Goal: Task Accomplishment & Management: Complete application form

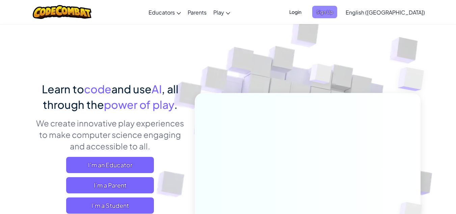
click at [337, 12] on span "Sign Up" at bounding box center [324, 12] width 25 height 12
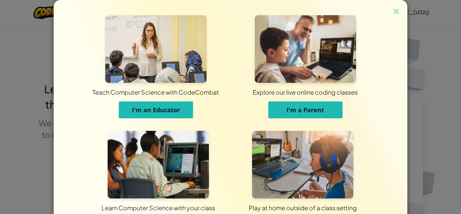
scroll to position [54, 0]
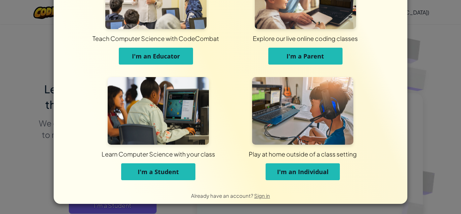
click at [163, 177] on button "I'm a Student" at bounding box center [158, 171] width 74 height 17
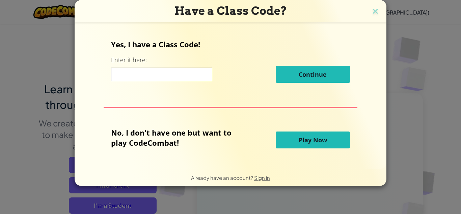
scroll to position [0, 0]
click at [174, 73] on input at bounding box center [161, 73] width 101 height 13
paste input "https://codecombat.com/students?_cc=SandSwordDrop"
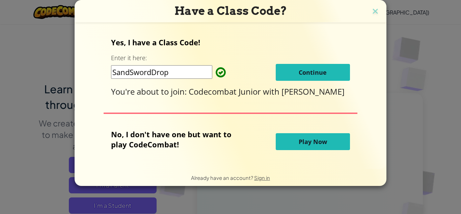
type input "SandSwordDrop"
click at [281, 67] on button "Continue" at bounding box center [313, 72] width 74 height 17
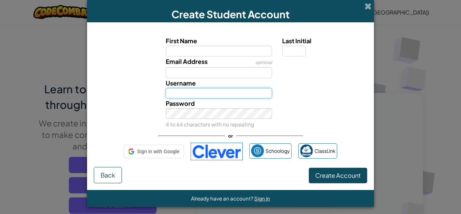
type input "'Ubaydah"
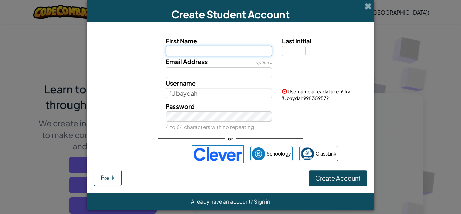
click at [214, 49] on input "First Name" at bounding box center [219, 51] width 107 height 11
type input "Hammaad"
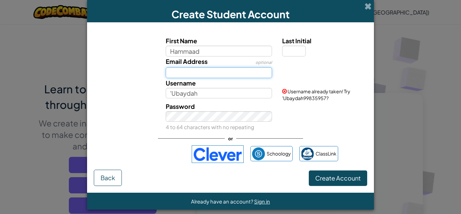
type input "Hammaad"
type input "r"
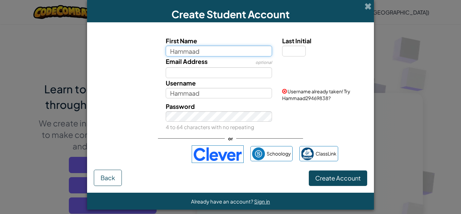
click at [207, 51] on input "Hammaad" at bounding box center [219, 51] width 107 height 11
type input "Hammaad AlHumayd"
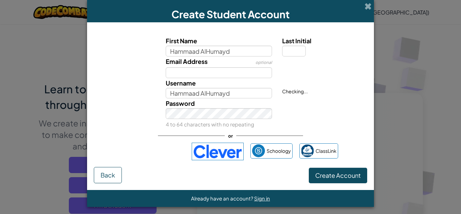
click at [305, 108] on div "Password 4 to 64 characters with no repeating" at bounding box center [230, 113] width 280 height 31
click at [299, 111] on div "Password 4 to 64 characters with no repeating" at bounding box center [230, 113] width 280 height 31
click at [321, 172] on span "Create Account" at bounding box center [338, 175] width 46 height 8
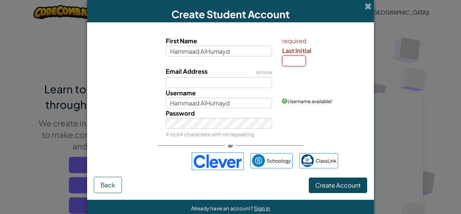
click at [290, 60] on input "Last Initial" at bounding box center [294, 60] width 24 height 11
type input "R"
type input "Hammaad AlHumaydR"
click at [334, 182] on span "Create Account" at bounding box center [338, 185] width 46 height 8
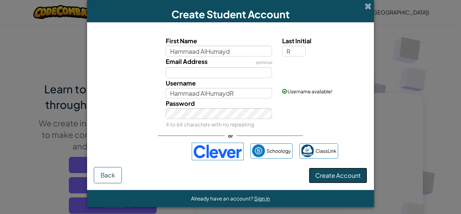
click at [328, 173] on button "Create Account" at bounding box center [338, 175] width 58 height 16
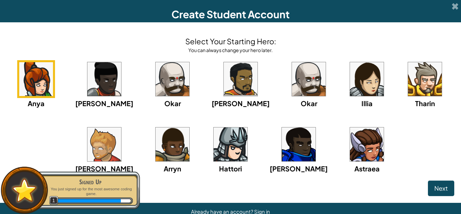
click at [178, 155] on img at bounding box center [173, 144] width 34 height 34
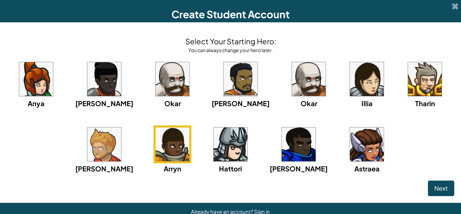
click at [115, 153] on img at bounding box center [104, 144] width 34 height 34
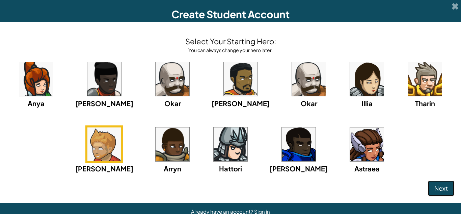
click at [439, 185] on span "Next" at bounding box center [440, 188] width 13 height 8
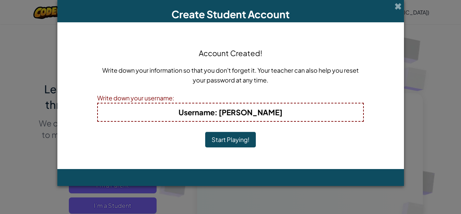
click at [226, 143] on button "Start Playing!" at bounding box center [230, 140] width 51 height 16
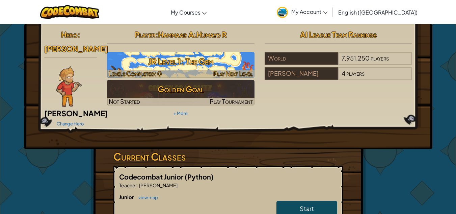
click at [201, 68] on h3 "JR Level 1: The Gem" at bounding box center [180, 61] width 147 height 15
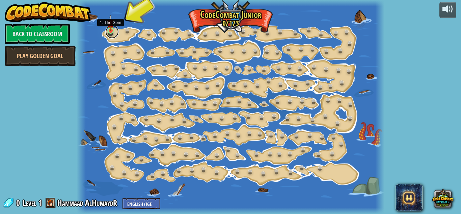
click at [109, 34] on link at bounding box center [111, 31] width 13 height 13
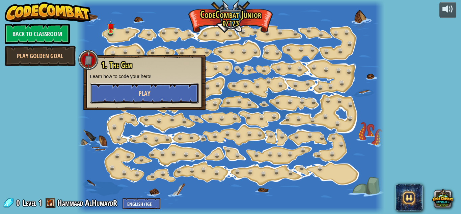
click at [132, 91] on button "Play" at bounding box center [144, 93] width 109 height 20
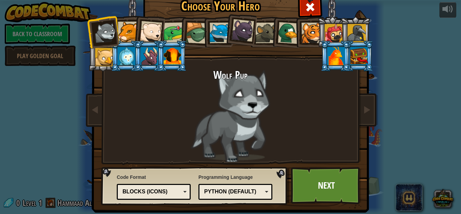
click at [144, 27] on div at bounding box center [151, 32] width 22 height 22
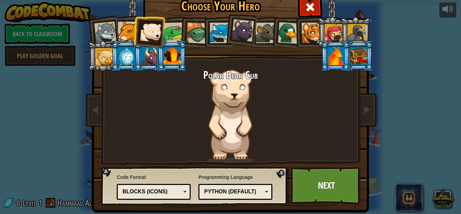
click at [222, 29] on div at bounding box center [220, 33] width 21 height 21
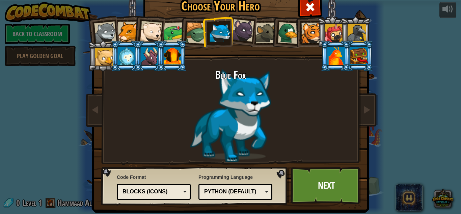
click at [105, 30] on div at bounding box center [105, 33] width 22 height 22
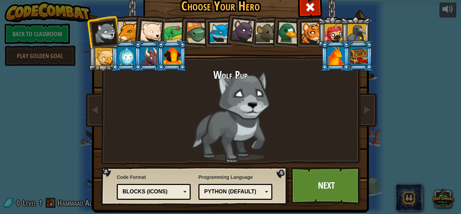
click at [118, 32] on div at bounding box center [128, 32] width 21 height 21
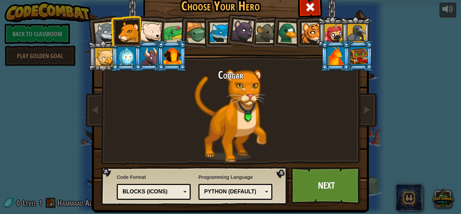
click at [144, 35] on div at bounding box center [151, 32] width 22 height 22
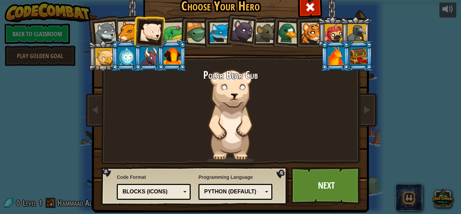
click at [171, 33] on div at bounding box center [174, 32] width 21 height 21
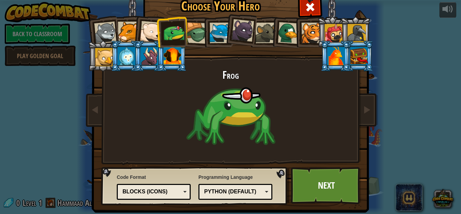
click at [202, 30] on li at bounding box center [217, 32] width 30 height 31
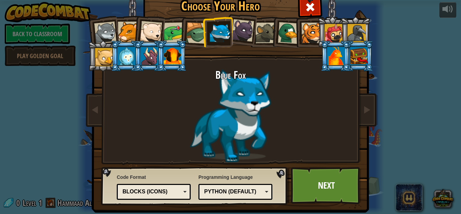
click at [195, 30] on div at bounding box center [197, 33] width 22 height 22
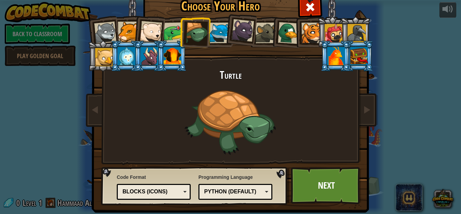
click at [242, 33] on div at bounding box center [243, 30] width 23 height 23
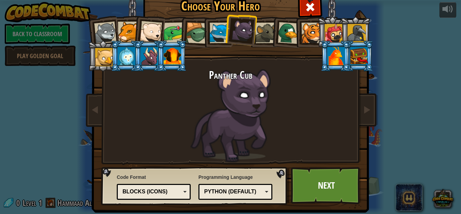
click at [268, 32] on div at bounding box center [265, 33] width 21 height 21
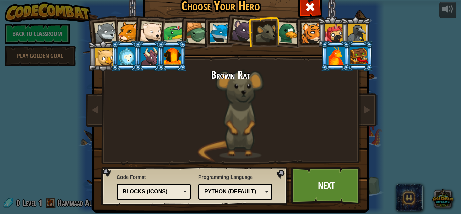
click at [287, 34] on div at bounding box center [289, 33] width 22 height 22
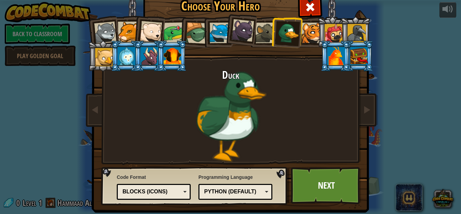
click at [307, 36] on div at bounding box center [311, 33] width 21 height 21
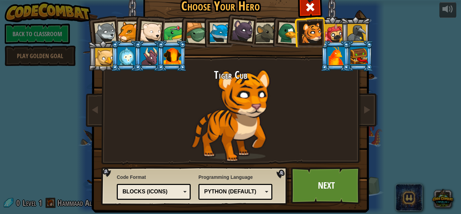
click at [330, 36] on div at bounding box center [334, 33] width 18 height 18
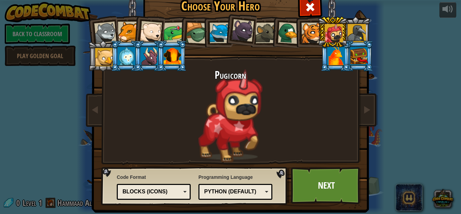
click at [357, 33] on div at bounding box center [357, 33] width 18 height 18
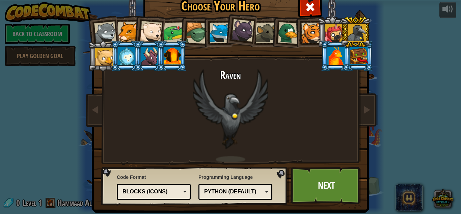
click at [104, 59] on div at bounding box center [104, 57] width 18 height 18
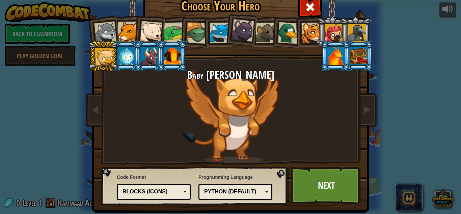
click at [127, 60] on div at bounding box center [127, 56] width 18 height 18
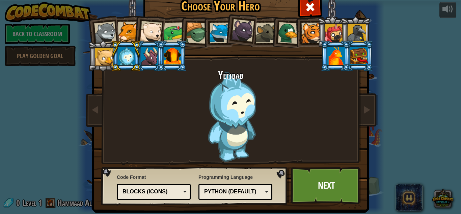
click at [151, 59] on div at bounding box center [150, 56] width 18 height 18
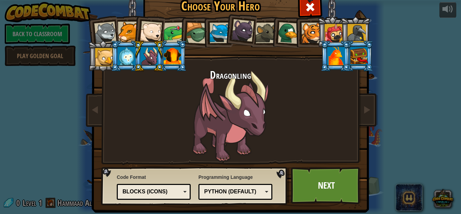
click at [164, 58] on div at bounding box center [173, 56] width 18 height 18
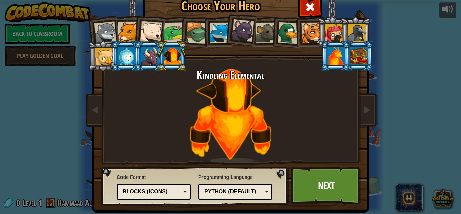
click at [308, 36] on div at bounding box center [311, 33] width 21 height 21
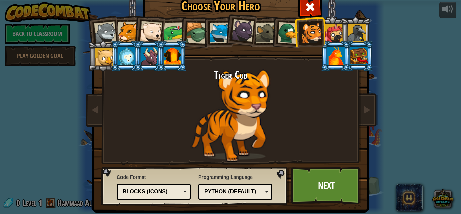
click at [239, 35] on div at bounding box center [243, 30] width 23 height 23
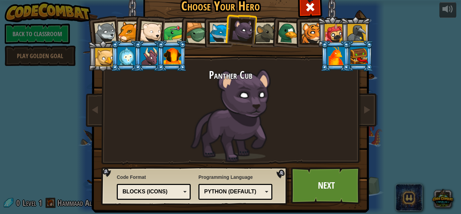
click at [213, 36] on div at bounding box center [220, 33] width 21 height 21
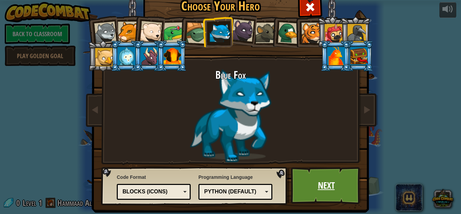
click at [319, 184] on link "Next" at bounding box center [326, 185] width 71 height 37
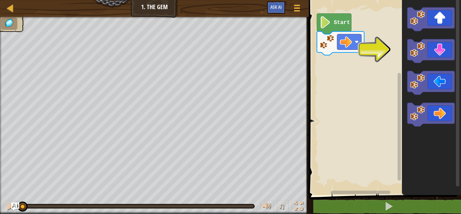
click at [388, 114] on rect "Blockly Workspace" at bounding box center [384, 96] width 154 height 198
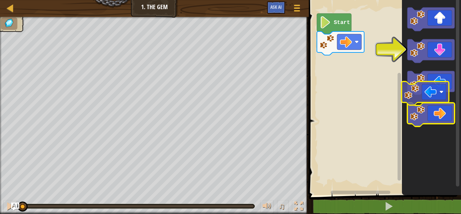
click at [440, 106] on g "Blockly Workspace" at bounding box center [430, 66] width 47 height 119
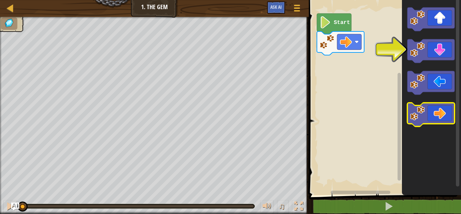
click at [437, 110] on icon "Blockly Workspace" at bounding box center [430, 115] width 47 height 24
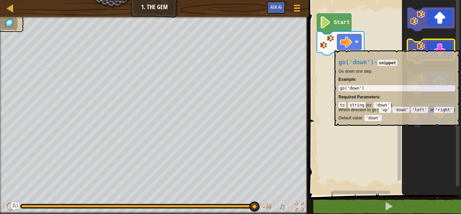
click at [415, 47] on image "Blockly Workspace" at bounding box center [417, 49] width 15 height 15
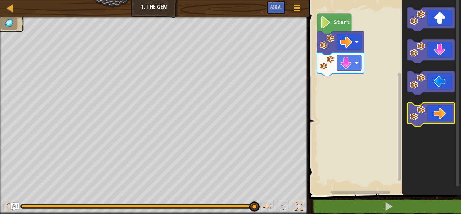
click at [414, 118] on image "Blockly Workspace" at bounding box center [417, 113] width 15 height 15
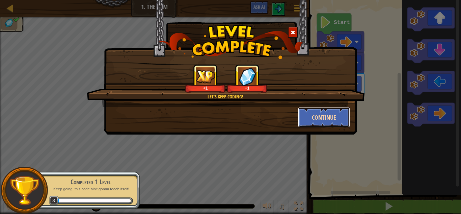
click at [322, 115] on button "Continue" at bounding box center [324, 117] width 52 height 20
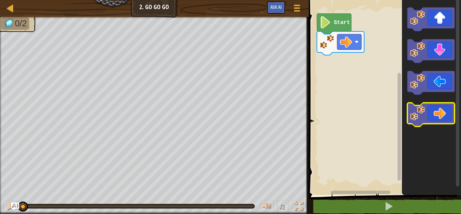
click at [429, 115] on icon "Blockly Workspace" at bounding box center [430, 115] width 47 height 24
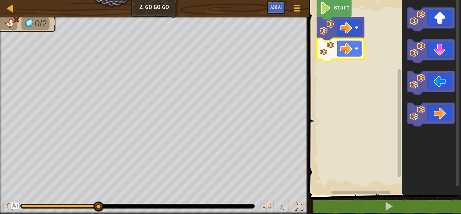
click at [326, 147] on rect "Blockly Workspace" at bounding box center [384, 96] width 154 height 198
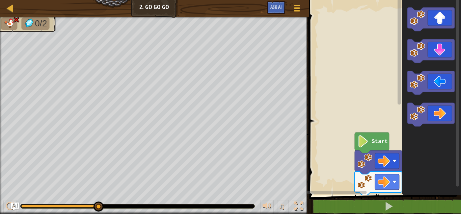
click at [355, 19] on rect "Blockly Workspace" at bounding box center [384, 96] width 154 height 198
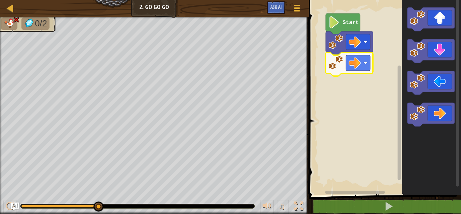
click at [343, 59] on image "Blockly Workspace" at bounding box center [335, 62] width 15 height 15
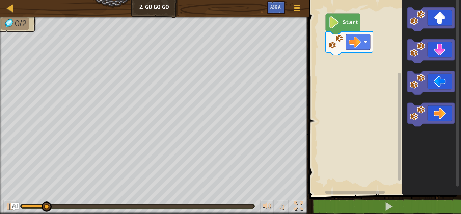
click at [343, 58] on rect "Blockly Workspace" at bounding box center [384, 96] width 154 height 198
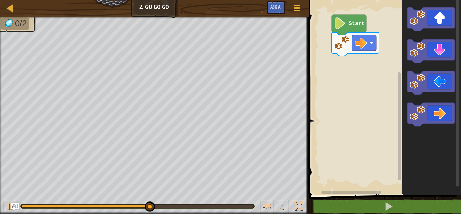
click at [350, 59] on rect "Blockly Workspace" at bounding box center [384, 96] width 154 height 198
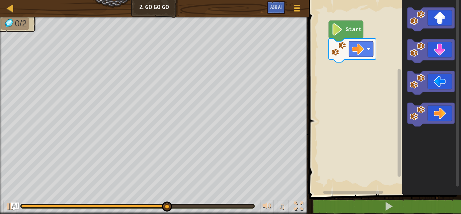
click at [347, 65] on rect "Blockly Workspace" at bounding box center [384, 96] width 154 height 198
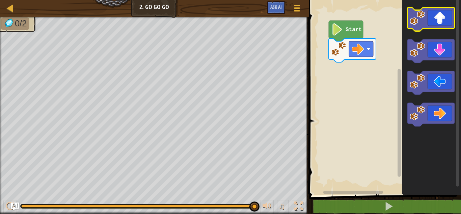
click at [442, 16] on icon "Blockly Workspace" at bounding box center [430, 19] width 47 height 24
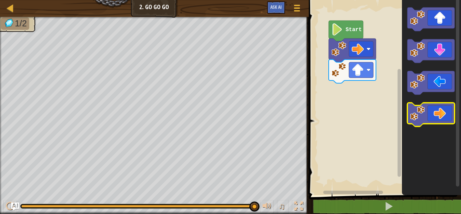
click at [431, 114] on icon "Blockly Workspace" at bounding box center [430, 115] width 47 height 24
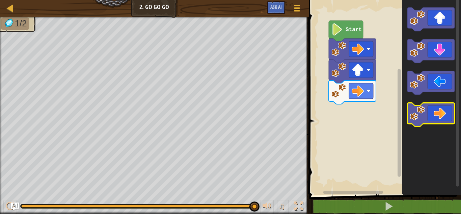
click at [431, 114] on icon "Blockly Workspace" at bounding box center [430, 115] width 47 height 24
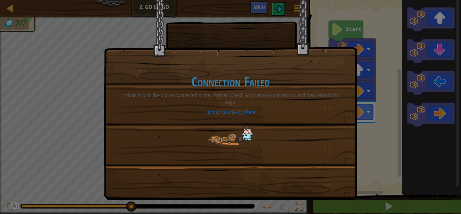
click at [94, 81] on div "Connection Failed It doesn’t look like you’re connected to the internet! Check …" at bounding box center [230, 107] width 461 height 214
click at [294, 200] on div "Connection Failed It doesn’t look like you’re connected to the internet! Check …" at bounding box center [230, 107] width 461 height 214
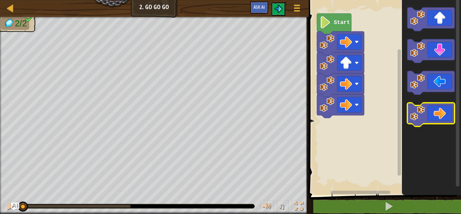
click at [410, 122] on icon "Blockly Workspace" at bounding box center [430, 115] width 47 height 24
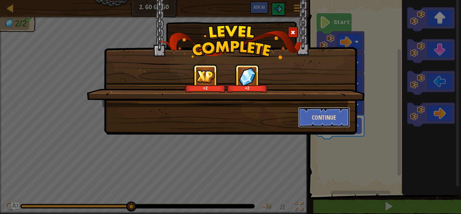
click at [329, 112] on button "Continue" at bounding box center [324, 117] width 52 height 20
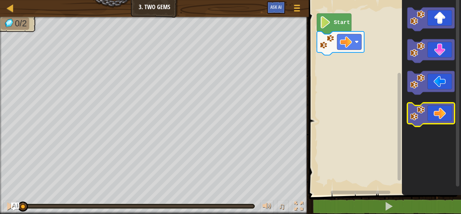
click at [412, 106] on image "Blockly Workspace" at bounding box center [417, 113] width 15 height 15
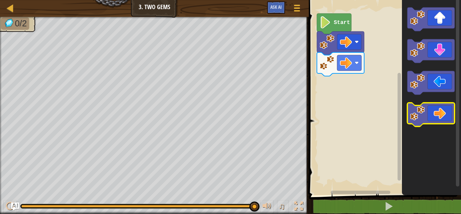
click at [412, 106] on image "Blockly Workspace" at bounding box center [417, 113] width 15 height 15
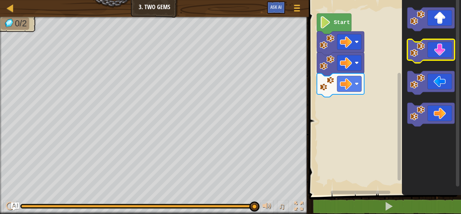
click at [426, 51] on icon "Blockly Workspace" at bounding box center [430, 51] width 47 height 24
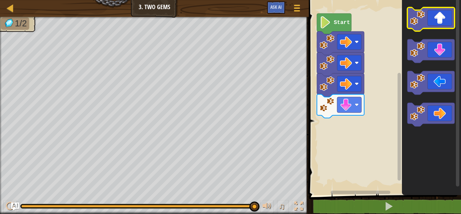
click at [433, 19] on icon "Blockly Workspace" at bounding box center [430, 19] width 47 height 24
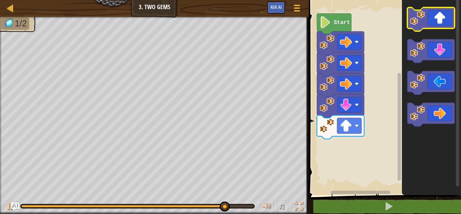
click at [433, 19] on icon "Blockly Workspace" at bounding box center [430, 19] width 47 height 24
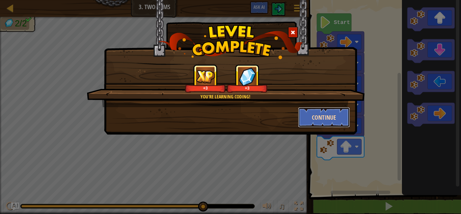
click at [328, 116] on button "Continue" at bounding box center [324, 117] width 52 height 20
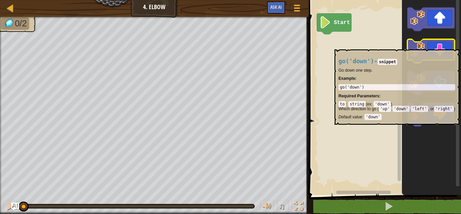
click at [419, 46] on image "Blockly Workspace" at bounding box center [417, 49] width 15 height 15
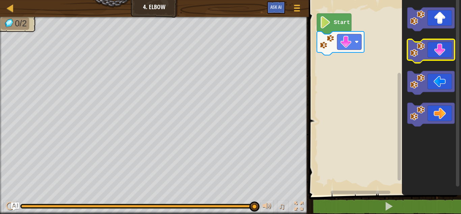
click at [420, 45] on image "Blockly Workspace" at bounding box center [417, 49] width 15 height 15
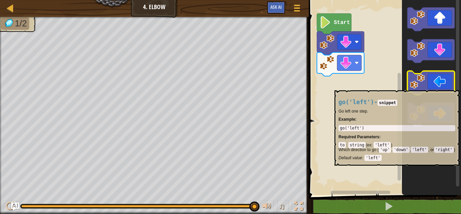
click at [434, 87] on icon "Blockly Workspace" at bounding box center [430, 83] width 47 height 24
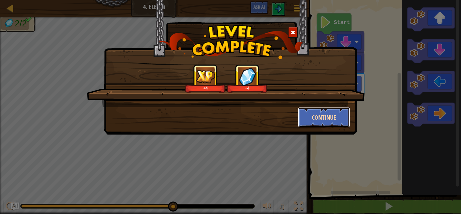
click at [323, 113] on button "Continue" at bounding box center [324, 117] width 52 height 20
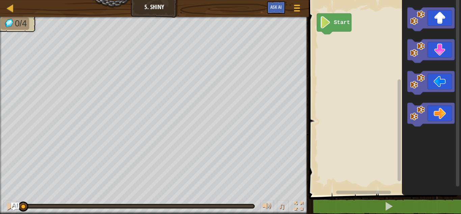
click at [323, 113] on rect "Blockly Workspace" at bounding box center [384, 96] width 154 height 198
click at [439, 85] on icon "Blockly Workspace" at bounding box center [430, 83] width 47 height 24
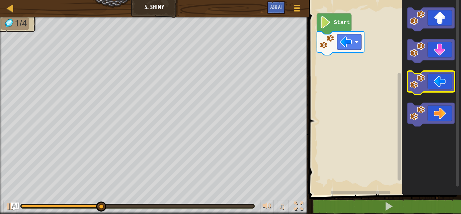
click at [439, 85] on icon "Blockly Workspace" at bounding box center [430, 83] width 47 height 24
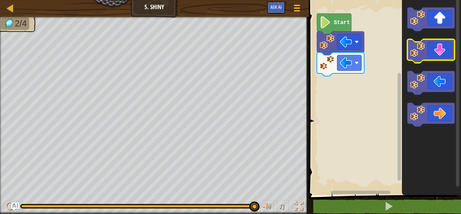
click at [436, 49] on icon "Blockly Workspace" at bounding box center [430, 51] width 47 height 24
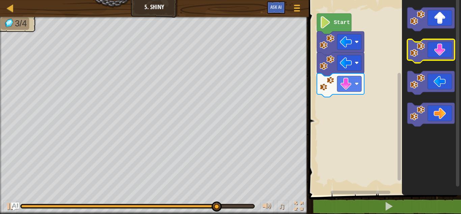
click at [436, 49] on icon "Blockly Workspace" at bounding box center [430, 51] width 47 height 24
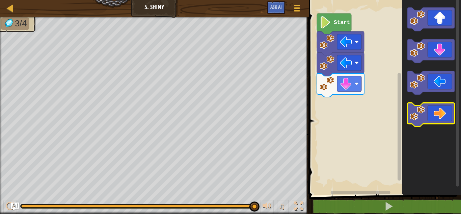
click at [413, 118] on image "Blockly Workspace" at bounding box center [417, 113] width 15 height 15
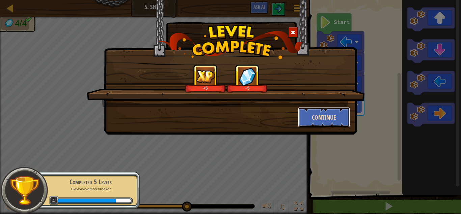
click at [336, 108] on button "Continue" at bounding box center [324, 117] width 52 height 20
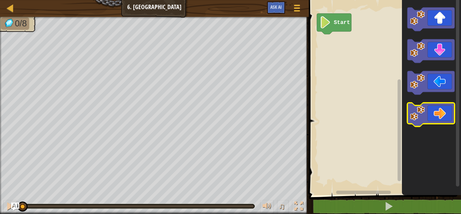
click at [411, 107] on image "Blockly Workspace" at bounding box center [417, 113] width 15 height 15
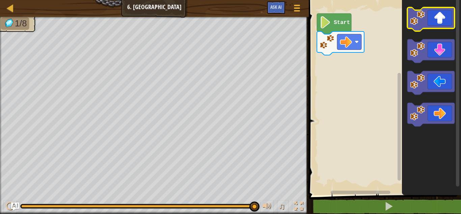
click at [421, 19] on image "Blockly Workspace" at bounding box center [417, 17] width 15 height 15
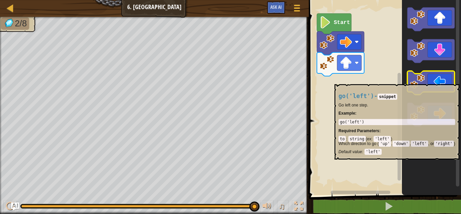
click at [428, 81] on icon "Blockly Workspace" at bounding box center [430, 83] width 47 height 24
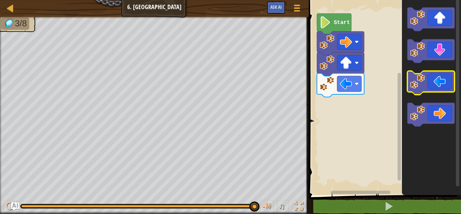
click at [428, 81] on icon "Blockly Workspace" at bounding box center [430, 83] width 47 height 24
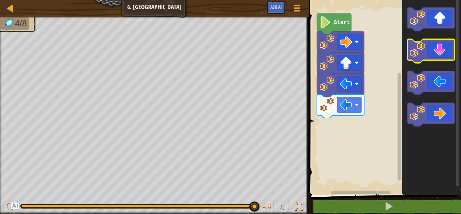
click at [438, 52] on icon "Blockly Workspace" at bounding box center [430, 51] width 47 height 24
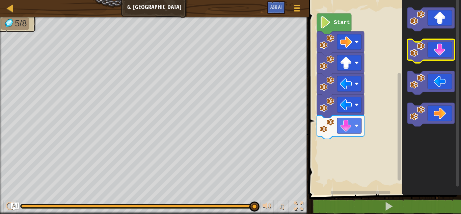
click at [438, 52] on icon "Blockly Workspace" at bounding box center [430, 51] width 47 height 24
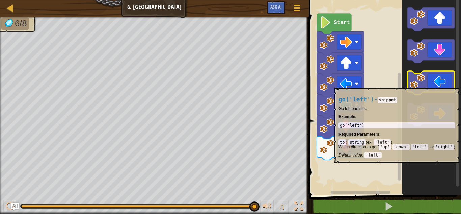
click at [435, 84] on icon "Blockly Workspace" at bounding box center [430, 83] width 47 height 24
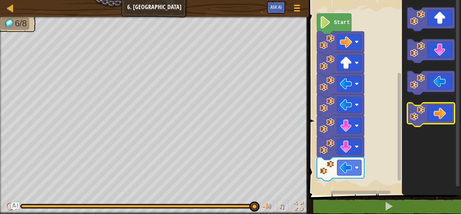
click at [434, 118] on icon "Blockly Workspace" at bounding box center [430, 115] width 47 height 24
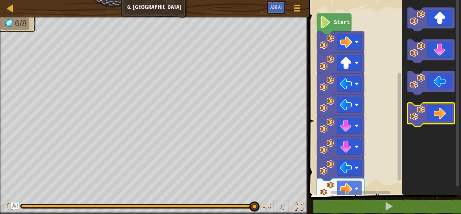
click at [434, 118] on icon "Blockly Workspace" at bounding box center [430, 115] width 47 height 24
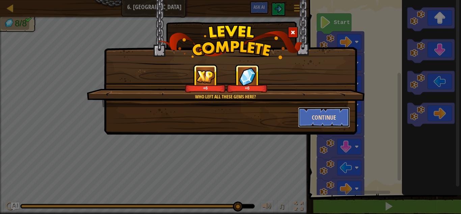
click at [328, 112] on button "Continue" at bounding box center [324, 117] width 52 height 20
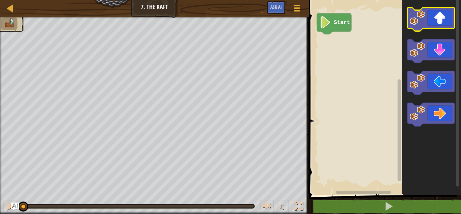
click at [414, 8] on rect "Blockly Workspace" at bounding box center [430, 19] width 47 height 24
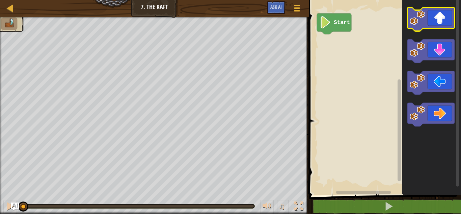
click at [414, 8] on rect "Blockly Workspace" at bounding box center [430, 19] width 47 height 24
click at [433, 16] on icon "Blockly Workspace" at bounding box center [430, 19] width 47 height 24
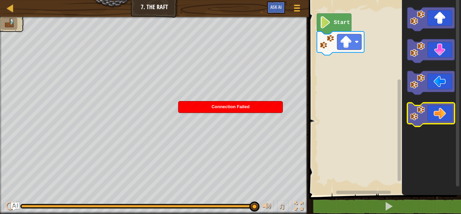
click at [424, 114] on image "Blockly Workspace" at bounding box center [417, 113] width 15 height 15
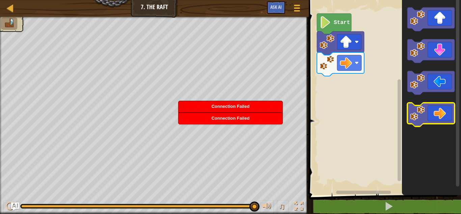
click at [417, 112] on image "Blockly Workspace" at bounding box center [417, 113] width 15 height 15
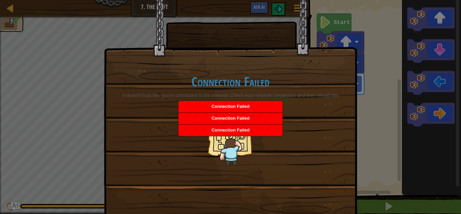
click at [290, 112] on p "Home | About | FAQs here" at bounding box center [230, 112] width 225 height 7
click at [292, 113] on p "Home | About | FAQs here" at bounding box center [230, 112] width 225 height 7
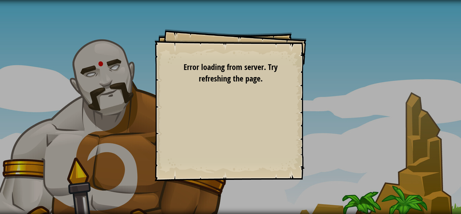
drag, startPoint x: 222, startPoint y: 101, endPoint x: 242, endPoint y: 75, distance: 32.4
click at [262, 143] on div "Goals Start Level Error loading from server. Try refreshing the page. You'll ne…" at bounding box center [231, 105] width 152 height 152
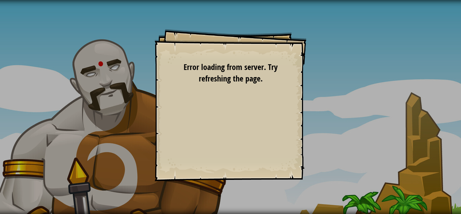
click at [262, 143] on div "Goals Start Level Error loading from server. Try refreshing the page. You'll ne…" at bounding box center [231, 105] width 152 height 152
click at [218, 0] on body "Goals Start Level Error loading from server. Try refreshing the page. You'll ne…" at bounding box center [230, 0] width 461 height 0
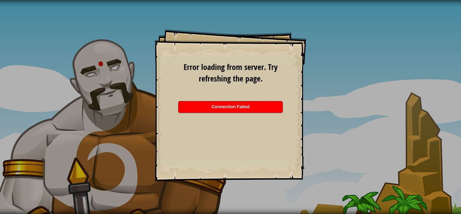
click at [218, 104] on div "Connection Failed" at bounding box center [231, 106] width 104 height 11
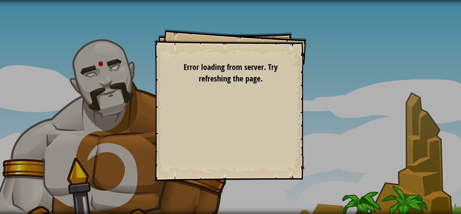
click at [218, 104] on div "Goals Start Level Error loading from server. Try refreshing the page. You'll ne…" at bounding box center [231, 105] width 152 height 152
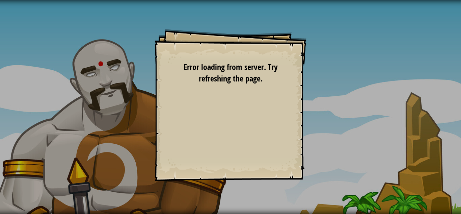
click at [218, 104] on div "Goals Start Level Error loading from server. Try refreshing the page. You'll ne…" at bounding box center [231, 105] width 152 height 152
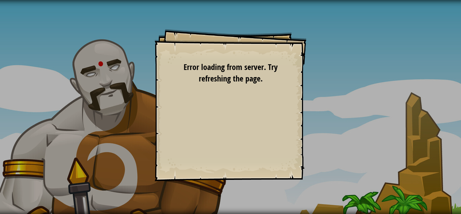
click at [218, 104] on div "Goals Start Level Error loading from server. Try refreshing the page. You'll ne…" at bounding box center [231, 105] width 152 height 152
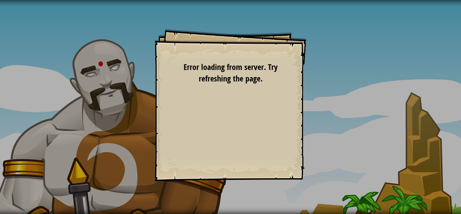
click at [218, 104] on div "Goals Start Level Error loading from server. Try refreshing the page. You'll ne…" at bounding box center [231, 105] width 152 height 152
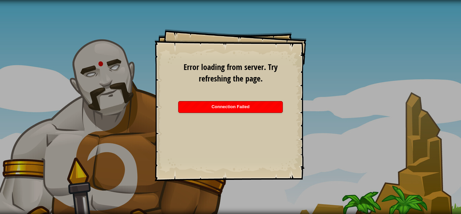
copy span "Connection"
click at [228, 114] on div "Goals Start Level Error loading from server. Try refreshing the page. You'll ne…" at bounding box center [231, 105] width 152 height 152
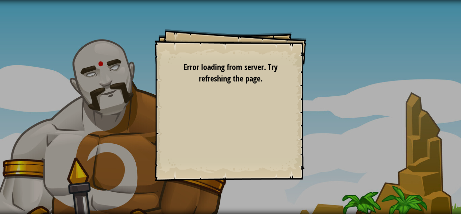
click at [227, 102] on div "Goals Start Level Error loading from server. Try refreshing the page. You'll ne…" at bounding box center [231, 105] width 152 height 152
click at [234, 104] on div "Goals Start Level Error loading from server. Try refreshing the page. You'll ne…" at bounding box center [231, 105] width 152 height 152
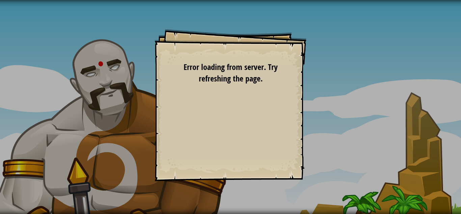
click at [234, 104] on div "Goals Start Level Error loading from server. Try refreshing the page. You'll ne…" at bounding box center [231, 105] width 152 height 152
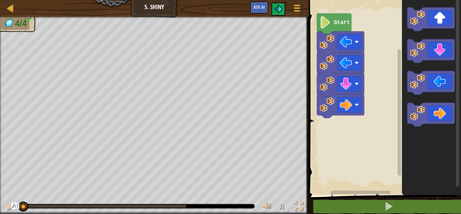
click at [424, 64] on icon "Blockly Workspace" at bounding box center [431, 96] width 59 height 198
click at [433, 85] on icon "Blockly Workspace" at bounding box center [430, 83] width 47 height 24
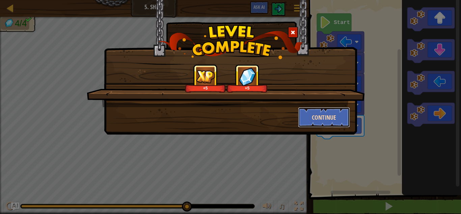
click at [322, 112] on button "Continue" at bounding box center [324, 117] width 52 height 20
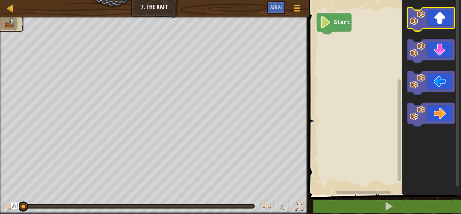
click at [415, 15] on image "Blockly Workspace" at bounding box center [417, 17] width 15 height 15
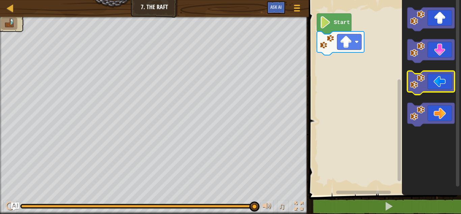
click at [431, 82] on icon "Blockly Workspace" at bounding box center [430, 83] width 47 height 24
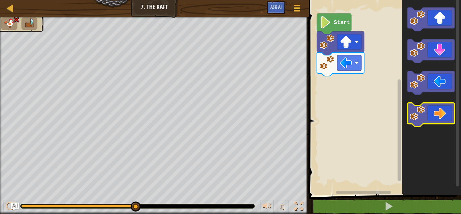
click at [436, 116] on icon "Blockly Workspace" at bounding box center [430, 115] width 47 height 24
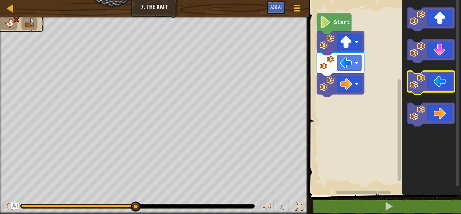
click at [424, 85] on image "Blockly Workspace" at bounding box center [417, 81] width 15 height 15
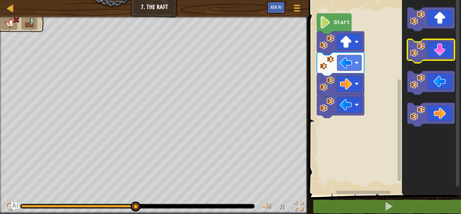
click at [445, 56] on icon "Blockly Workspace" at bounding box center [430, 51] width 47 height 24
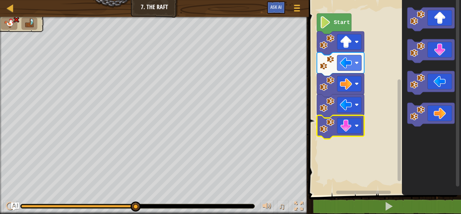
click at [322, 125] on image "Blockly Workspace" at bounding box center [327, 125] width 15 height 15
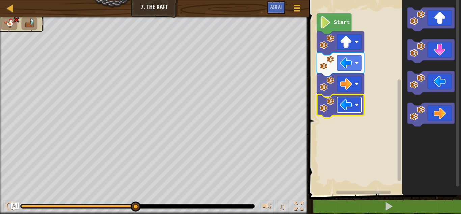
click at [343, 106] on image "Blockly Workspace" at bounding box center [346, 105] width 12 height 12
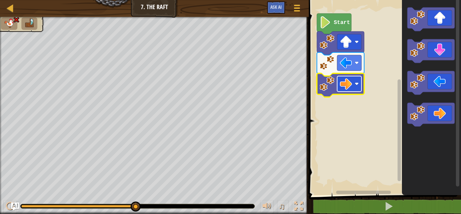
click at [348, 86] on image "Blockly Workspace" at bounding box center [346, 84] width 12 height 12
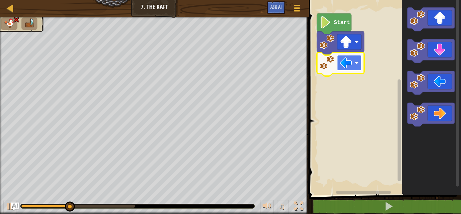
click at [347, 63] on image "Blockly Workspace" at bounding box center [346, 63] width 12 height 12
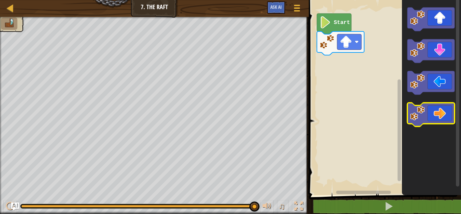
click at [424, 115] on image "Blockly Workspace" at bounding box center [417, 113] width 15 height 15
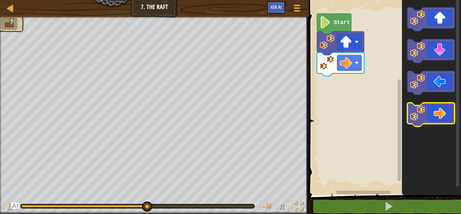
click at [424, 115] on image "Blockly Workspace" at bounding box center [417, 113] width 15 height 15
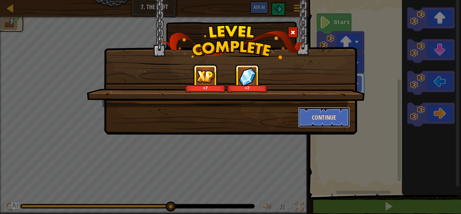
click at [318, 111] on button "Continue" at bounding box center [324, 117] width 52 height 20
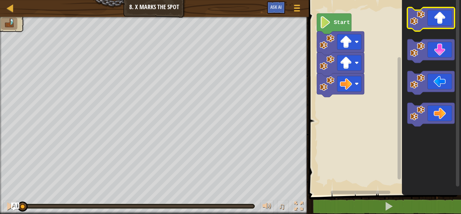
click at [422, 21] on image "Blockly Workspace" at bounding box center [417, 17] width 15 height 15
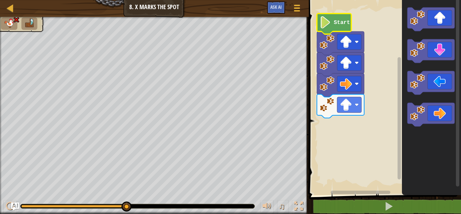
click at [323, 27] on image "Blockly Workspace" at bounding box center [325, 22] width 11 height 12
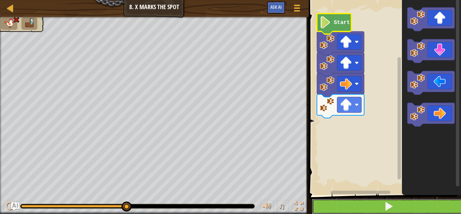
click at [405, 205] on button at bounding box center [389, 206] width 154 height 16
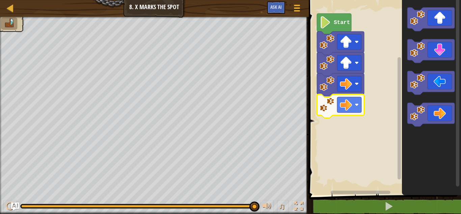
click at [351, 174] on rect "Blockly Workspace" at bounding box center [384, 96] width 154 height 198
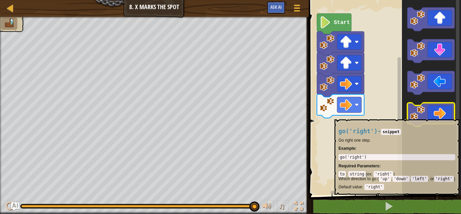
click at [430, 116] on icon "Blockly Workspace" at bounding box center [430, 115] width 47 height 24
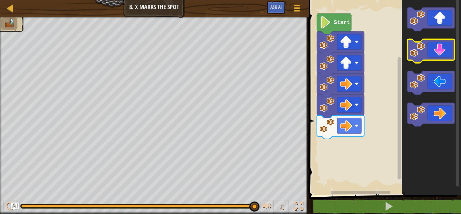
click at [426, 48] on icon "Blockly Workspace" at bounding box center [430, 51] width 47 height 24
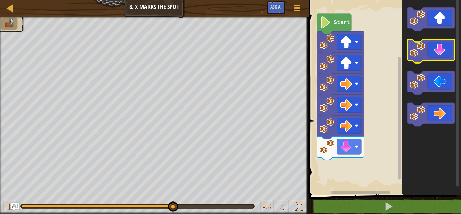
click at [426, 48] on icon "Blockly Workspace" at bounding box center [430, 51] width 47 height 24
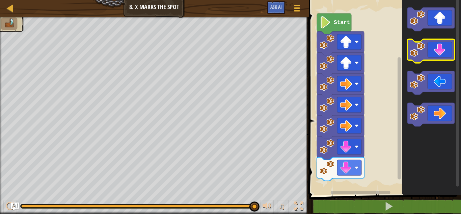
click at [426, 48] on icon "Blockly Workspace" at bounding box center [430, 51] width 47 height 24
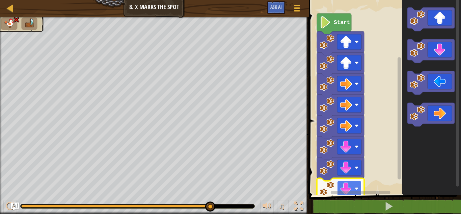
click at [345, 188] on image "Blockly Workspace" at bounding box center [346, 188] width 12 height 12
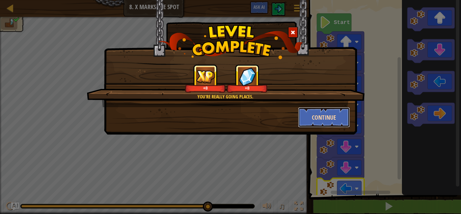
click at [320, 115] on button "Continue" at bounding box center [324, 117] width 52 height 20
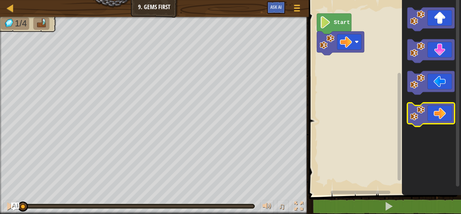
click at [437, 114] on icon "Blockly Workspace" at bounding box center [430, 115] width 47 height 24
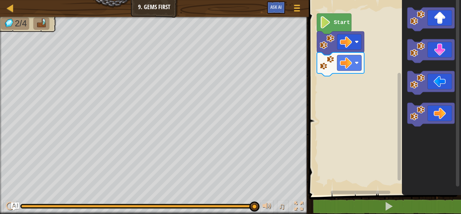
click at [461, 181] on icon "Blockly Workspace" at bounding box center [431, 96] width 59 height 198
click at [424, 84] on image "Blockly Workspace" at bounding box center [417, 81] width 15 height 15
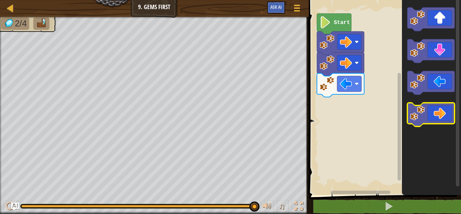
click at [441, 120] on icon "Blockly Workspace" at bounding box center [430, 115] width 47 height 24
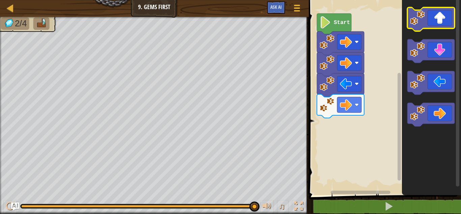
click at [421, 25] on image "Blockly Workspace" at bounding box center [417, 17] width 15 height 15
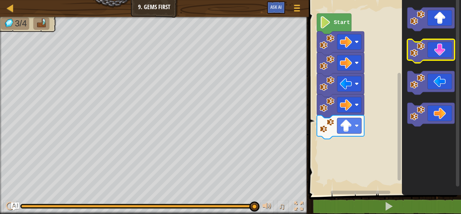
click at [439, 54] on icon "Blockly Workspace" at bounding box center [430, 51] width 47 height 24
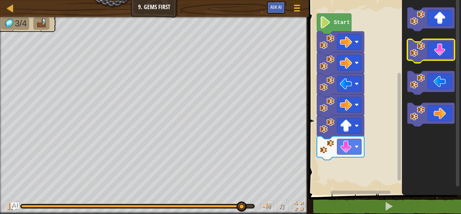
click at [439, 54] on icon "Blockly Workspace" at bounding box center [430, 51] width 47 height 24
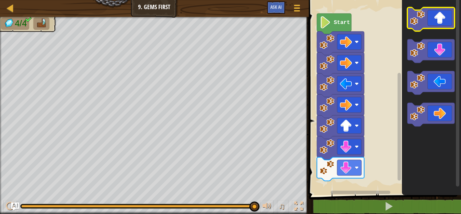
click at [437, 17] on icon "Blockly Workspace" at bounding box center [430, 19] width 47 height 24
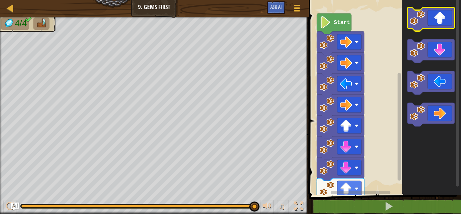
click at [437, 17] on icon "Blockly Workspace" at bounding box center [430, 19] width 47 height 24
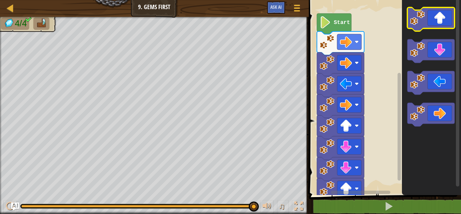
click at [437, 17] on icon "Blockly Workspace" at bounding box center [430, 19] width 47 height 24
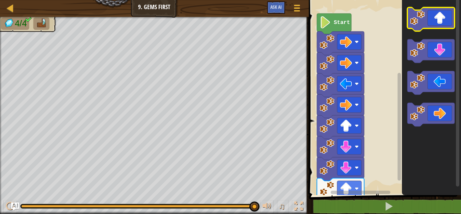
click at [437, 17] on icon "Blockly Workspace" at bounding box center [430, 19] width 47 height 24
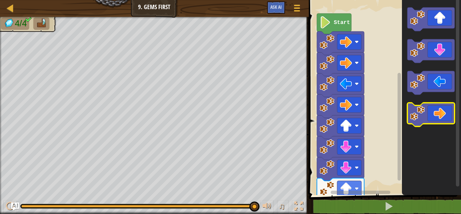
click at [424, 122] on icon "Blockly Workspace" at bounding box center [430, 115] width 47 height 24
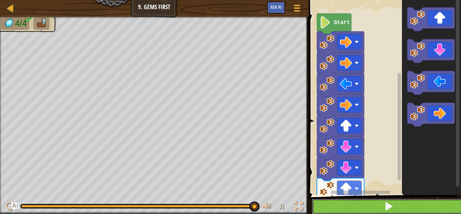
click at [397, 205] on button at bounding box center [389, 206] width 154 height 16
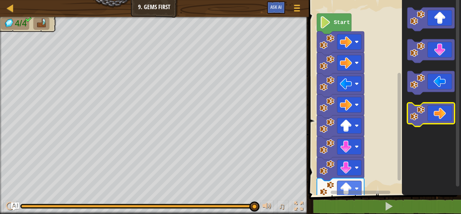
click at [439, 112] on icon "Blockly Workspace" at bounding box center [430, 115] width 47 height 24
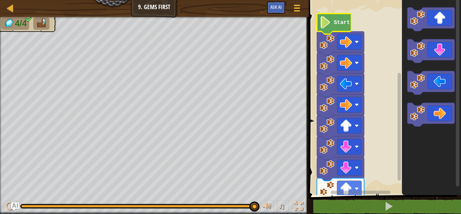
click at [327, 22] on image "Blockly Workspace" at bounding box center [325, 22] width 11 height 12
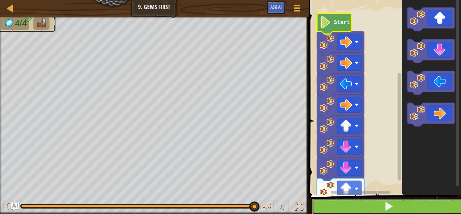
click at [376, 208] on button at bounding box center [389, 206] width 154 height 16
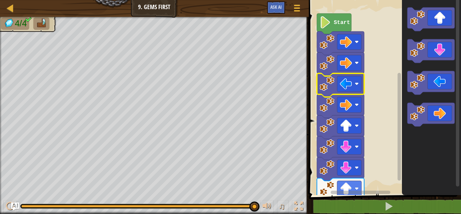
click at [323, 83] on image "Blockly Workspace" at bounding box center [327, 83] width 15 height 15
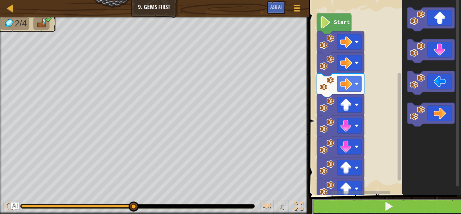
click at [339, 212] on button at bounding box center [389, 206] width 154 height 16
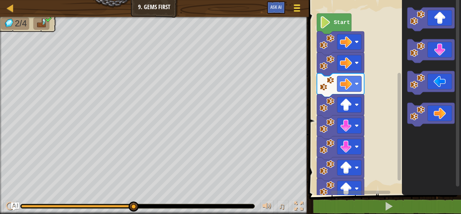
click at [298, 10] on div at bounding box center [296, 8] width 9 height 10
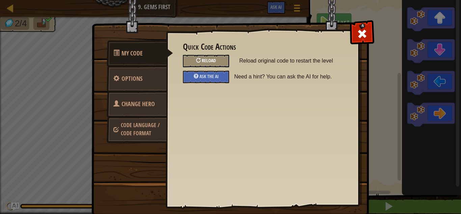
click at [208, 61] on span "Reload" at bounding box center [209, 60] width 14 height 6
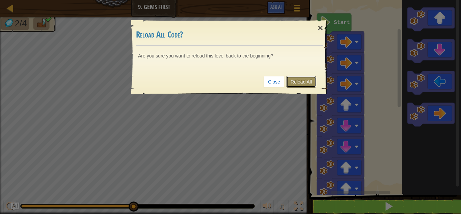
click at [304, 78] on link "Reload All" at bounding box center [301, 81] width 30 height 11
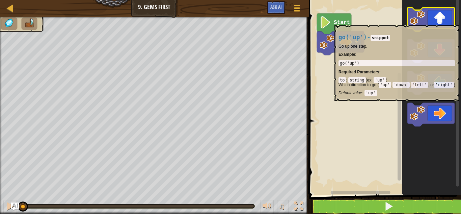
click at [411, 22] on image "Blockly Workspace" at bounding box center [417, 17] width 15 height 15
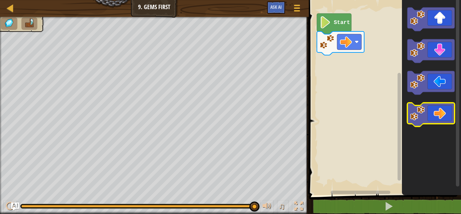
click at [439, 113] on icon "Blockly Workspace" at bounding box center [430, 115] width 47 height 24
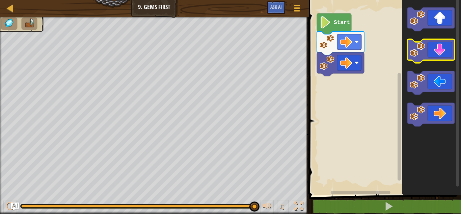
click at [440, 54] on icon "Blockly Workspace" at bounding box center [430, 51] width 47 height 24
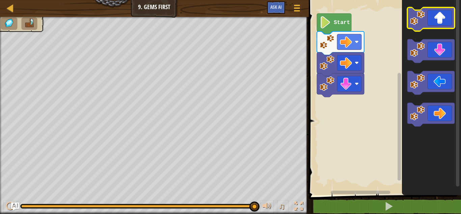
click at [438, 19] on icon "Blockly Workspace" at bounding box center [430, 19] width 47 height 24
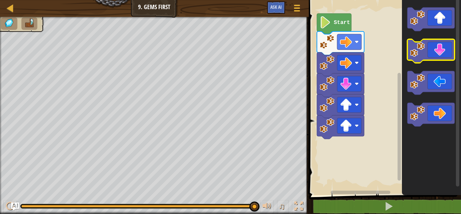
click at [432, 55] on icon "Blockly Workspace" at bounding box center [430, 51] width 47 height 24
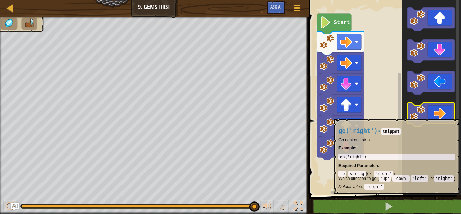
click at [450, 115] on icon "Blockly Workspace" at bounding box center [430, 115] width 47 height 24
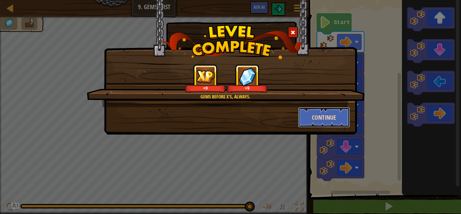
click at [321, 113] on button "Continue" at bounding box center [324, 117] width 52 height 20
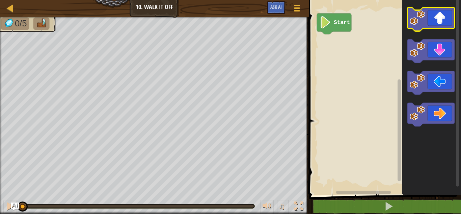
click at [416, 16] on image "Blockly Workspace" at bounding box center [417, 17] width 15 height 15
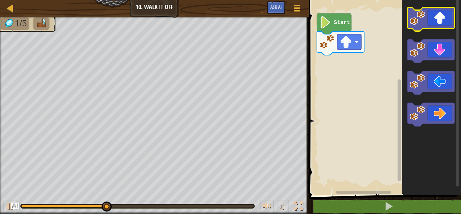
click at [416, 16] on image "Blockly Workspace" at bounding box center [417, 17] width 15 height 15
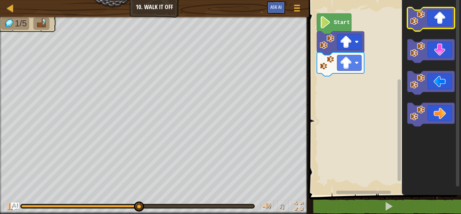
click at [416, 16] on image "Blockly Workspace" at bounding box center [417, 17] width 15 height 15
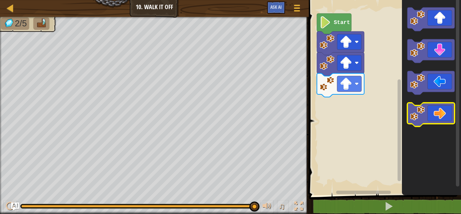
click at [432, 115] on icon "Blockly Workspace" at bounding box center [430, 115] width 47 height 24
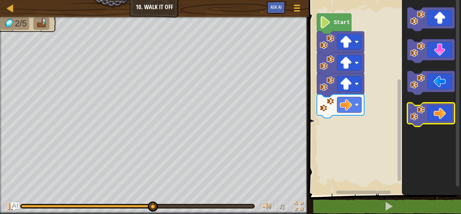
click at [432, 115] on icon "Blockly Workspace" at bounding box center [430, 115] width 47 height 24
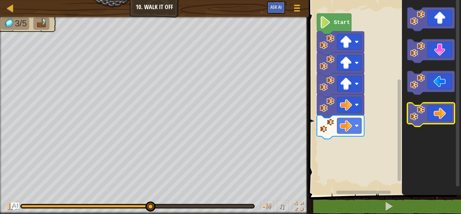
click at [432, 115] on icon "Blockly Workspace" at bounding box center [430, 115] width 47 height 24
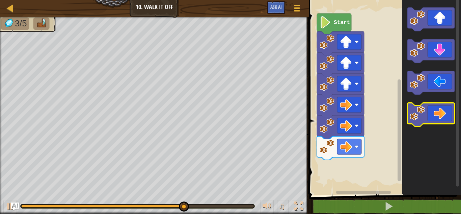
click at [432, 115] on icon "Blockly Workspace" at bounding box center [430, 115] width 47 height 24
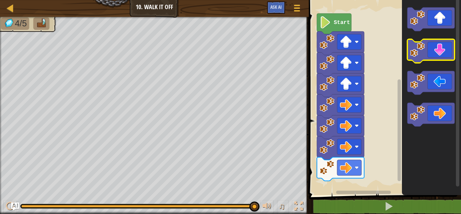
click at [441, 56] on icon "Blockly Workspace" at bounding box center [430, 51] width 47 height 24
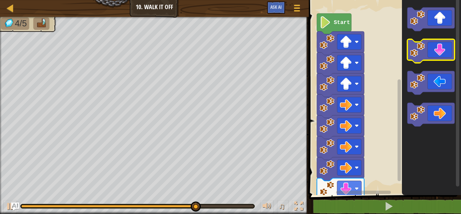
click at [441, 56] on icon "Blockly Workspace" at bounding box center [430, 51] width 47 height 24
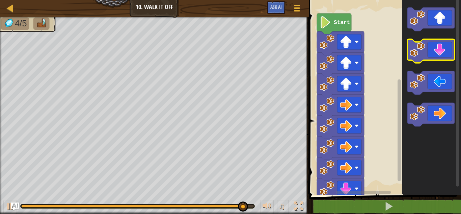
click at [441, 56] on icon "Blockly Workspace" at bounding box center [430, 51] width 47 height 24
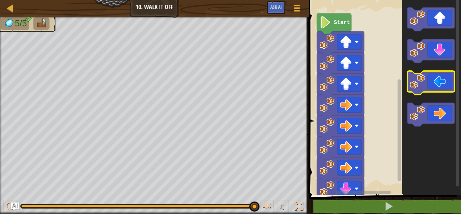
click at [430, 87] on icon "Blockly Workspace" at bounding box center [430, 83] width 47 height 24
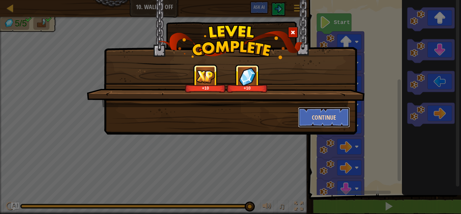
click at [330, 113] on button "Continue" at bounding box center [324, 117] width 52 height 20
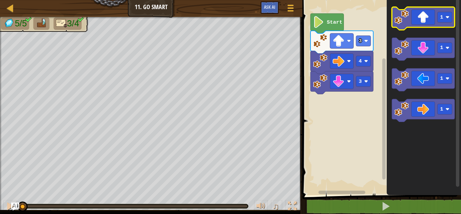
click at [419, 18] on icon "Blockly Workspace" at bounding box center [423, 18] width 63 height 23
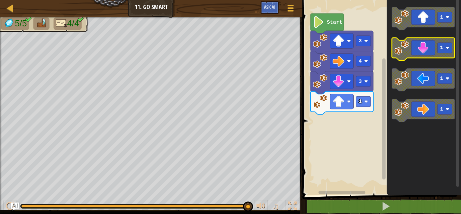
click at [422, 49] on icon "Blockly Workspace" at bounding box center [423, 49] width 63 height 23
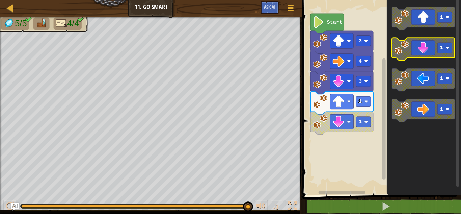
click at [422, 49] on icon "Blockly Workspace" at bounding box center [423, 49] width 63 height 23
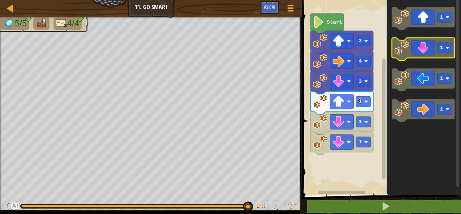
click at [422, 49] on icon "Blockly Workspace" at bounding box center [423, 49] width 63 height 23
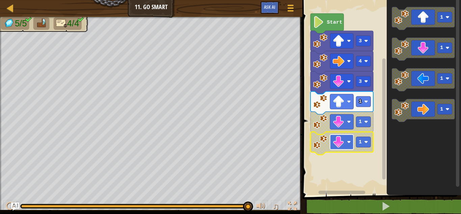
click at [350, 140] on image "Blockly Workspace" at bounding box center [349, 142] width 4 height 4
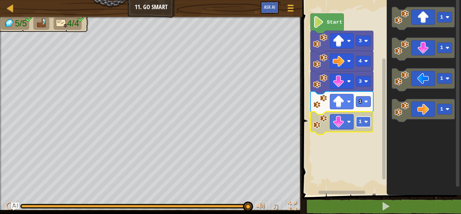
click at [362, 118] on rect "Blockly Workspace" at bounding box center [363, 121] width 15 height 10
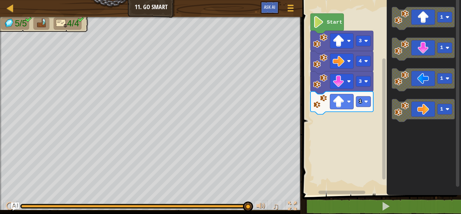
click at [362, 118] on rect "Blockly Workspace" at bounding box center [380, 96] width 161 height 198
click at [416, 78] on icon "Blockly Workspace" at bounding box center [423, 79] width 63 height 23
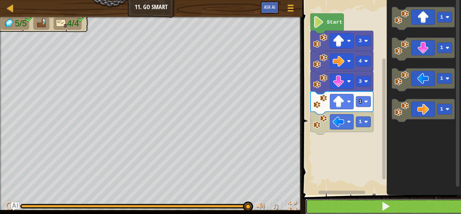
click at [397, 202] on button at bounding box center [385, 206] width 161 height 16
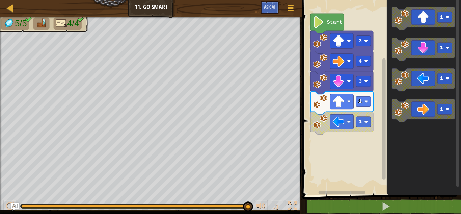
click at [314, 104] on image "Blockly Workspace" at bounding box center [320, 101] width 14 height 14
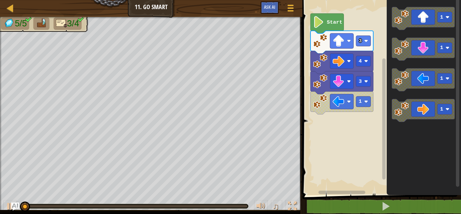
click at [316, 107] on image "Blockly Workspace" at bounding box center [320, 101] width 14 height 14
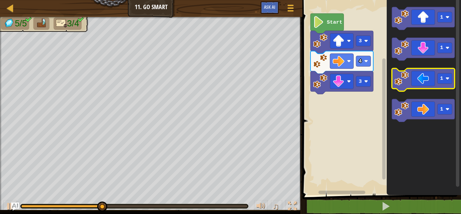
click at [427, 80] on icon "Blockly Workspace" at bounding box center [423, 79] width 63 height 23
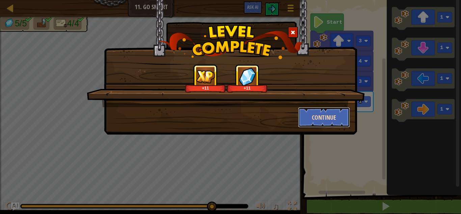
click at [322, 113] on button "Continue" at bounding box center [324, 117] width 52 height 20
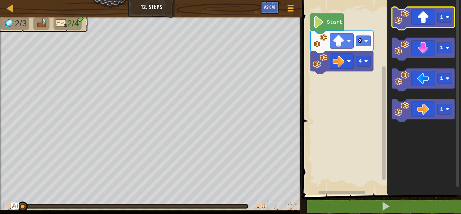
click at [416, 19] on icon "Blockly Workspace" at bounding box center [423, 18] width 63 height 23
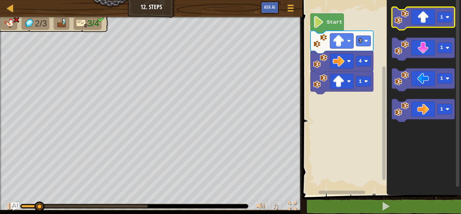
click at [416, 19] on icon "Blockly Workspace" at bounding box center [423, 18] width 63 height 23
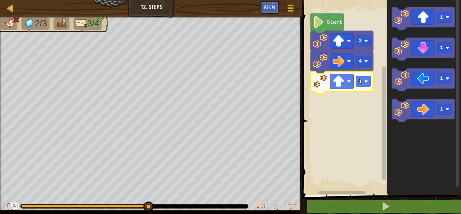
click at [319, 90] on icon "Blockly Workspace" at bounding box center [341, 82] width 63 height 23
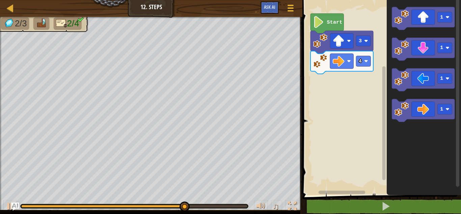
click at [319, 90] on rect "Blockly Workspace" at bounding box center [380, 96] width 161 height 198
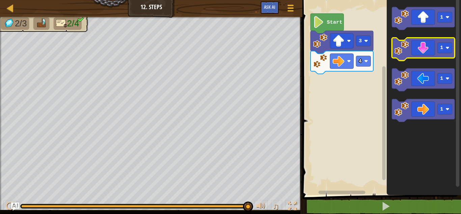
click at [421, 49] on icon "Blockly Workspace" at bounding box center [423, 49] width 63 height 23
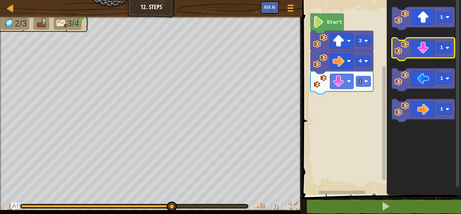
click at [421, 49] on icon "Blockly Workspace" at bounding box center [423, 49] width 63 height 23
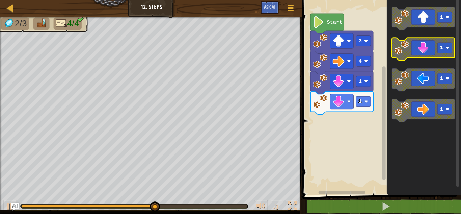
click at [421, 49] on icon "Blockly Workspace" at bounding box center [423, 49] width 63 height 23
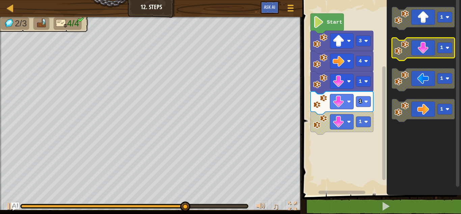
click at [421, 49] on icon "Blockly Workspace" at bounding box center [423, 49] width 63 height 23
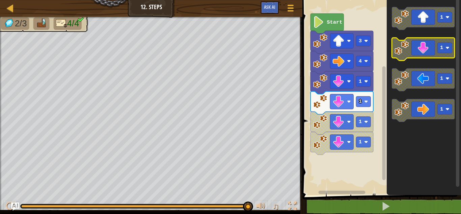
click at [421, 49] on icon "Blockly Workspace" at bounding box center [423, 49] width 63 height 23
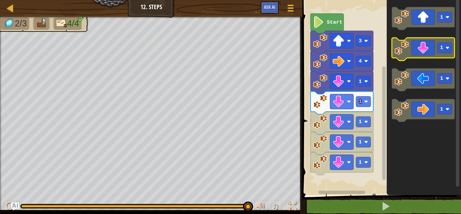
click at [421, 49] on icon "Blockly Workspace" at bounding box center [423, 49] width 63 height 23
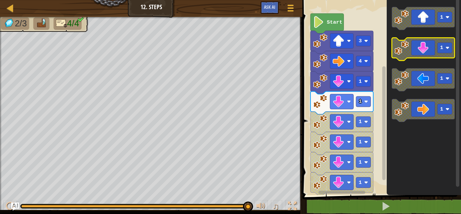
click at [421, 49] on icon "Blockly Workspace" at bounding box center [423, 49] width 63 height 23
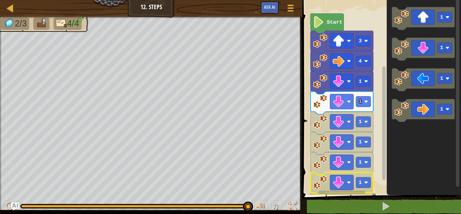
click at [315, 183] on image "Blockly Workspace" at bounding box center [320, 182] width 14 height 14
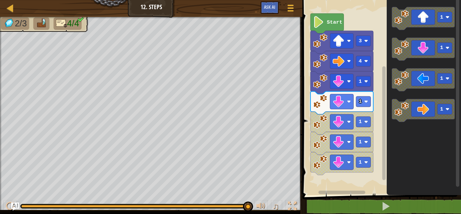
click at [316, 163] on image "Blockly Workspace" at bounding box center [320, 162] width 14 height 14
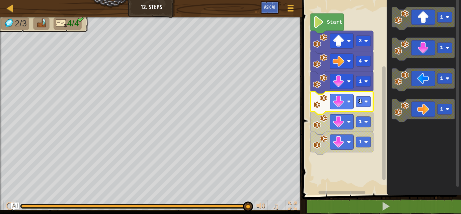
click at [351, 110] on icon "Blockly Workspace" at bounding box center [341, 102] width 63 height 23
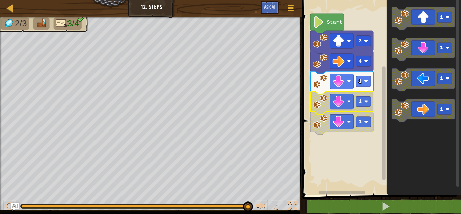
click at [351, 110] on icon "Blockly Workspace" at bounding box center [341, 102] width 63 height 23
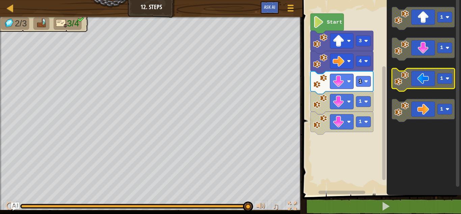
click at [410, 81] on icon "Blockly Workspace" at bounding box center [423, 79] width 63 height 23
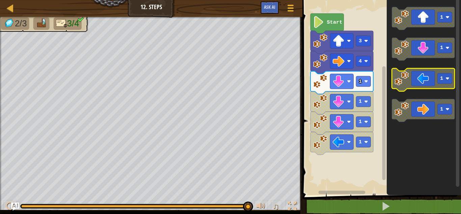
click at [410, 81] on icon "Blockly Workspace" at bounding box center [423, 79] width 63 height 23
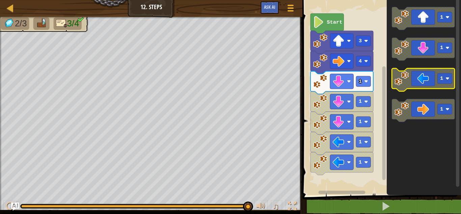
click at [410, 81] on icon "Blockly Workspace" at bounding box center [423, 79] width 63 height 23
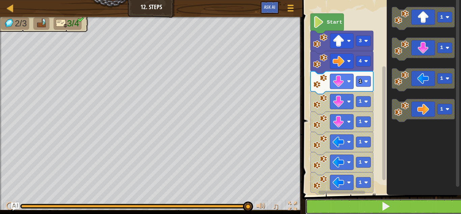
click at [388, 204] on span at bounding box center [385, 205] width 9 height 9
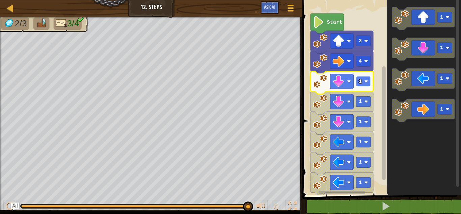
click at [365, 84] on rect "Blockly Workspace" at bounding box center [363, 81] width 15 height 10
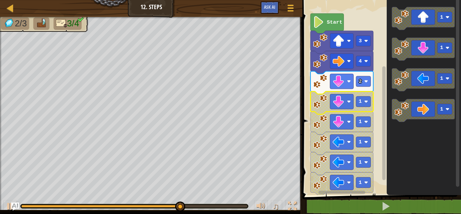
click at [358, 107] on icon "Blockly Workspace" at bounding box center [341, 102] width 63 height 23
click at [368, 87] on icon "Blockly Workspace" at bounding box center [341, 82] width 63 height 23
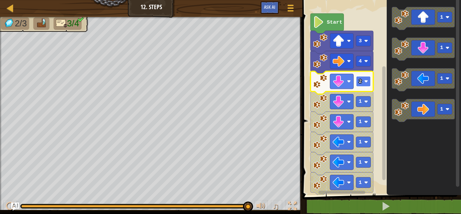
click at [364, 85] on rect "Blockly Workspace" at bounding box center [363, 81] width 15 height 10
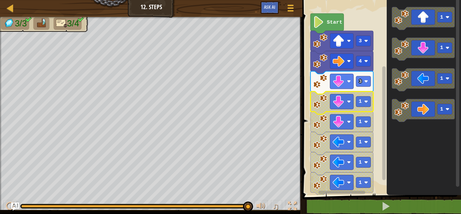
click at [320, 108] on image "Blockly Workspace" at bounding box center [320, 101] width 14 height 14
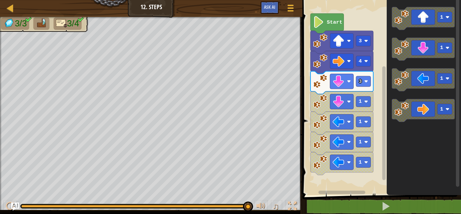
click at [320, 107] on image "Blockly Workspace" at bounding box center [320, 101] width 14 height 14
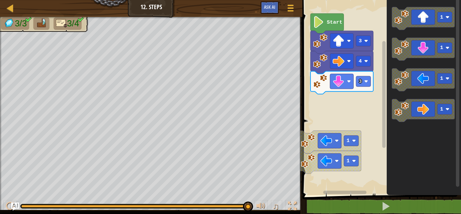
click at [339, 162] on rect "Blockly Workspace" at bounding box center [329, 160] width 23 height 15
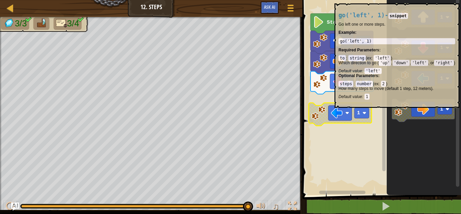
click at [358, 111] on text "1" at bounding box center [358, 113] width 3 height 6
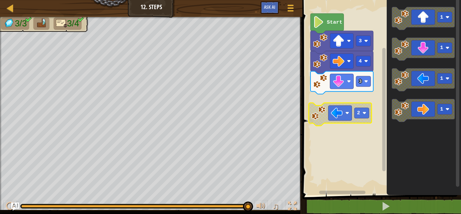
click at [356, 136] on rect "Blockly Workspace" at bounding box center [380, 96] width 161 height 198
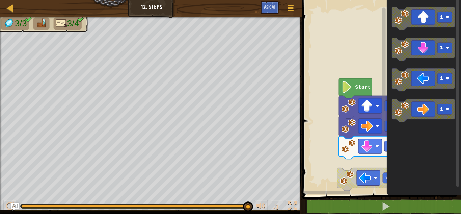
click at [384, 201] on div "1 2 3 go ( 'up' , 3 ) go ( 'right' , 4 ) הההההההההההההההההההההההההההההההההההההה…" at bounding box center [380, 111] width 161 height 216
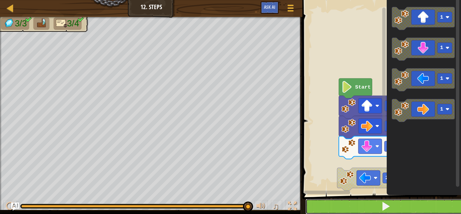
click at [384, 201] on span at bounding box center [385, 205] width 9 height 9
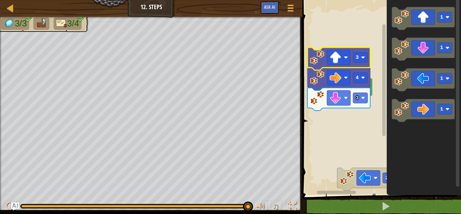
click at [374, 86] on rect "Blockly Workspace" at bounding box center [380, 96] width 161 height 198
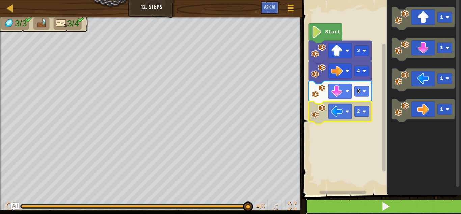
click at [320, 202] on button at bounding box center [385, 206] width 161 height 16
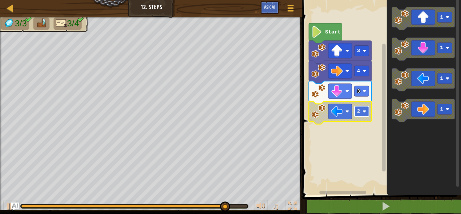
click at [362, 109] on rect "Blockly Workspace" at bounding box center [362, 111] width 15 height 10
click at [347, 139] on rect "Blockly Workspace" at bounding box center [380, 96] width 161 height 198
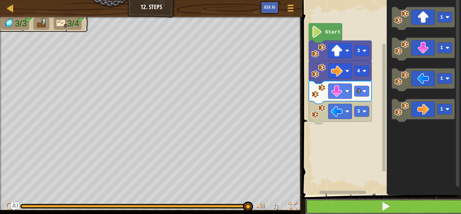
click at [369, 205] on button at bounding box center [385, 206] width 161 height 16
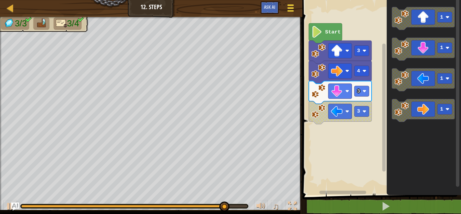
click at [294, 8] on div at bounding box center [290, 8] width 9 height 10
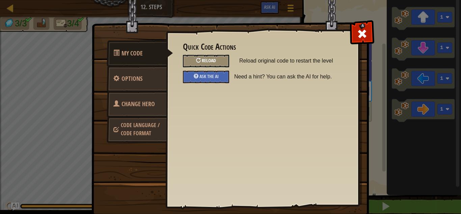
click at [215, 60] on div "Reload" at bounding box center [206, 61] width 46 height 12
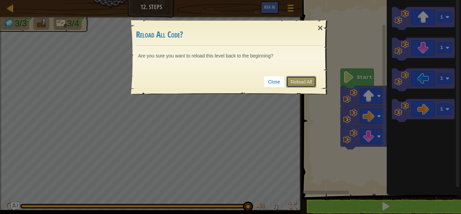
click at [299, 81] on link "Reload All" at bounding box center [301, 81] width 30 height 11
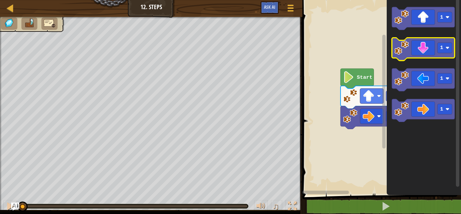
click at [410, 51] on icon "Blockly Workspace" at bounding box center [423, 49] width 63 height 23
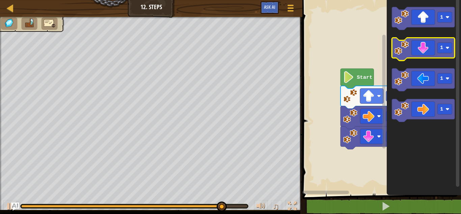
click at [410, 51] on icon "Blockly Workspace" at bounding box center [423, 49] width 63 height 23
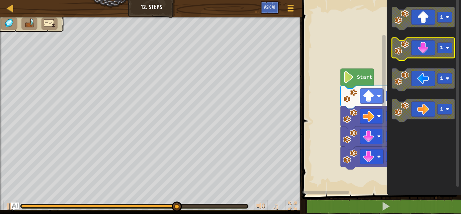
click at [410, 51] on icon "Blockly Workspace" at bounding box center [423, 49] width 63 height 23
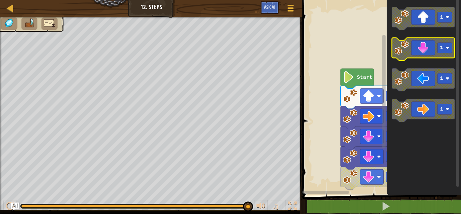
click at [410, 51] on icon "Blockly Workspace" at bounding box center [423, 49] width 63 height 23
click at [414, 49] on icon "Blockly Workspace" at bounding box center [423, 49] width 63 height 23
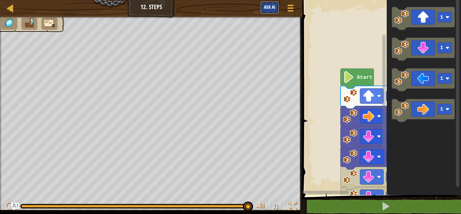
click at [266, 7] on span "Ask AI" at bounding box center [269, 7] width 11 height 6
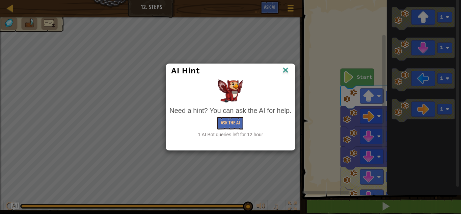
click at [285, 72] on img at bounding box center [285, 70] width 9 height 10
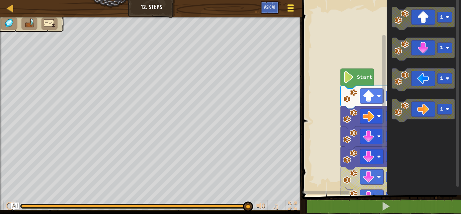
click at [288, 7] on div at bounding box center [290, 8] width 9 height 10
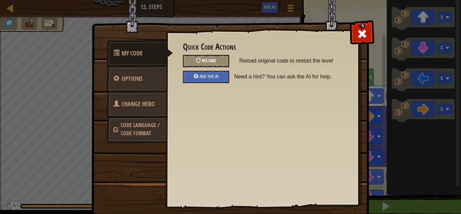
click at [216, 56] on div "Reload" at bounding box center [206, 61] width 46 height 12
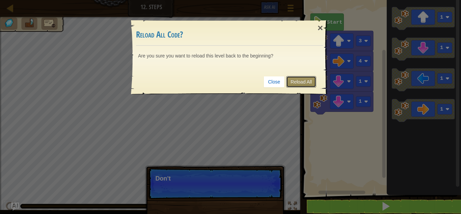
click at [293, 79] on link "Reload All" at bounding box center [301, 81] width 30 height 11
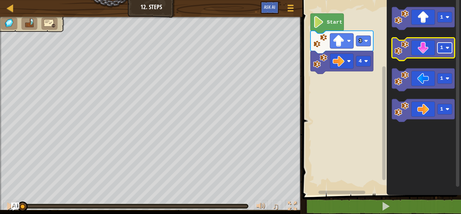
click at [448, 47] on image "Blockly Workspace" at bounding box center [448, 48] width 4 height 4
click at [420, 49] on icon "Blockly Workspace" at bounding box center [423, 49] width 63 height 23
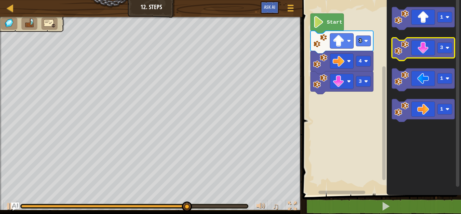
click at [420, 49] on icon "Blockly Workspace" at bounding box center [423, 49] width 63 height 23
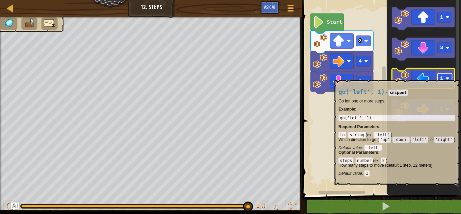
click at [445, 77] on rect "Blockly Workspace" at bounding box center [445, 78] width 15 height 10
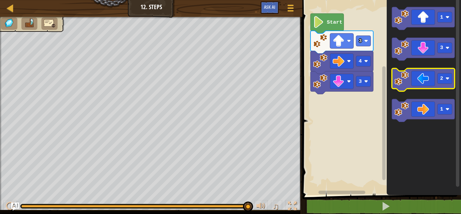
click at [423, 84] on icon "Blockly Workspace" at bounding box center [423, 79] width 63 height 23
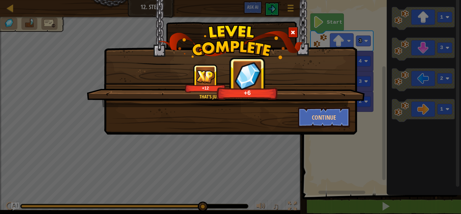
click at [423, 84] on div "That's just smart coding! +12 +6 Continue" at bounding box center [230, 107] width 461 height 214
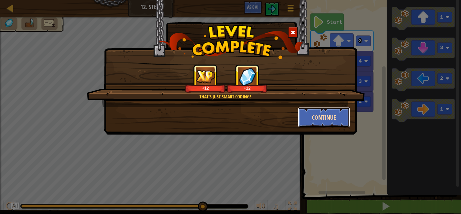
click at [321, 110] on button "Continue" at bounding box center [324, 117] width 52 height 20
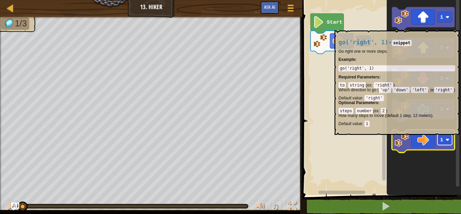
click at [445, 138] on rect "Blockly Workspace" at bounding box center [445, 139] width 15 height 10
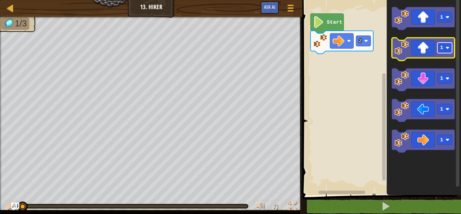
click at [444, 45] on rect "Blockly Workspace" at bounding box center [445, 48] width 15 height 10
click at [432, 48] on icon "Blockly Workspace" at bounding box center [423, 49] width 63 height 23
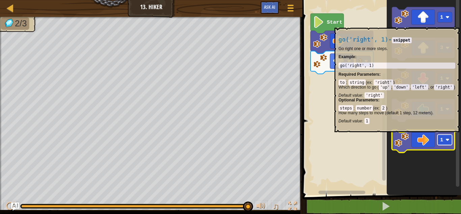
click at [444, 135] on rect "Blockly Workspace" at bounding box center [445, 139] width 15 height 10
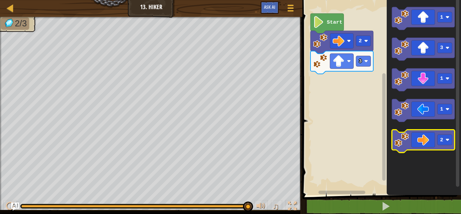
click at [441, 133] on icon "Blockly Workspace" at bounding box center [423, 141] width 63 height 23
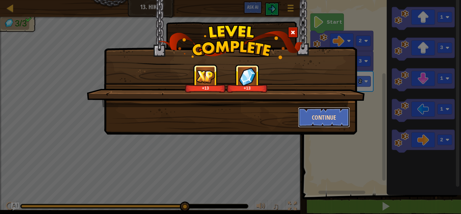
click at [338, 110] on button "Continue" at bounding box center [324, 117] width 52 height 20
